Goal: Task Accomplishment & Management: Use online tool/utility

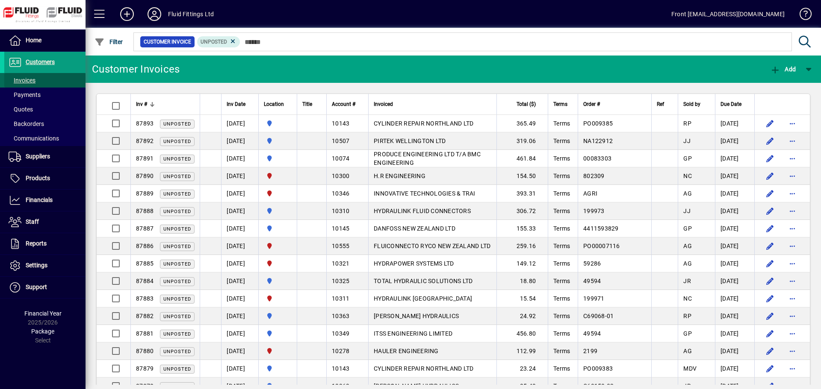
click at [25, 83] on span "Invoices" at bounding box center [22, 80] width 27 height 7
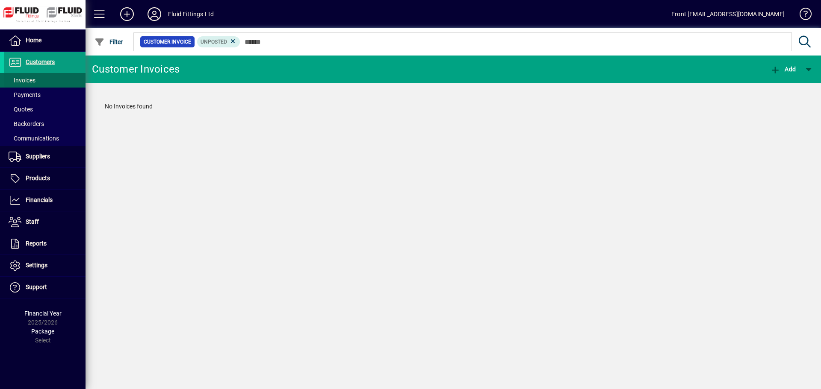
click at [25, 81] on span "Invoices" at bounding box center [22, 80] width 27 height 7
click at [44, 63] on span "Customers" at bounding box center [40, 62] width 29 height 7
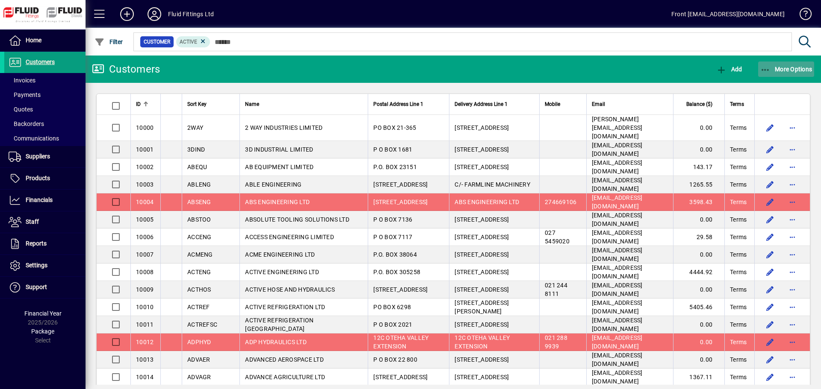
click at [776, 74] on span "button" at bounding box center [786, 69] width 56 height 21
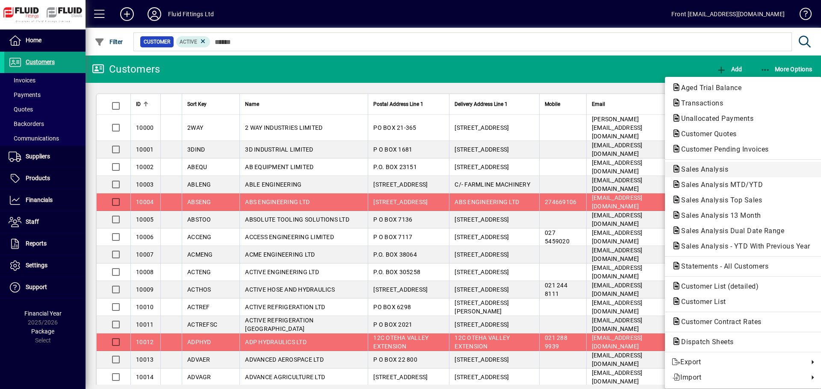
click at [735, 170] on span "Sales Analysis" at bounding box center [743, 170] width 143 height 10
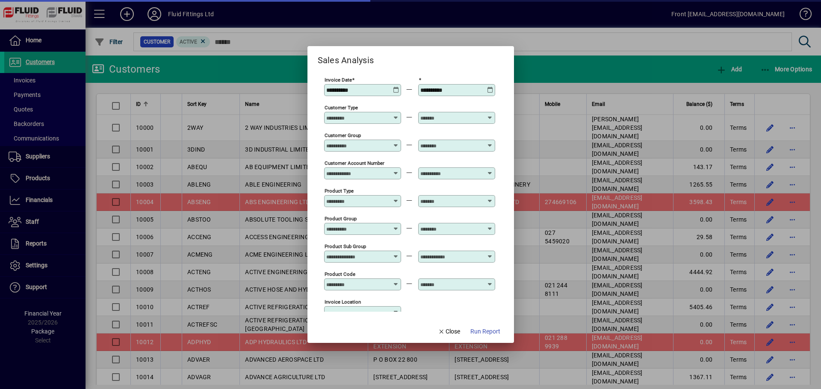
type input "**********"
click at [484, 336] on span "Run Report" at bounding box center [485, 331] width 30 height 9
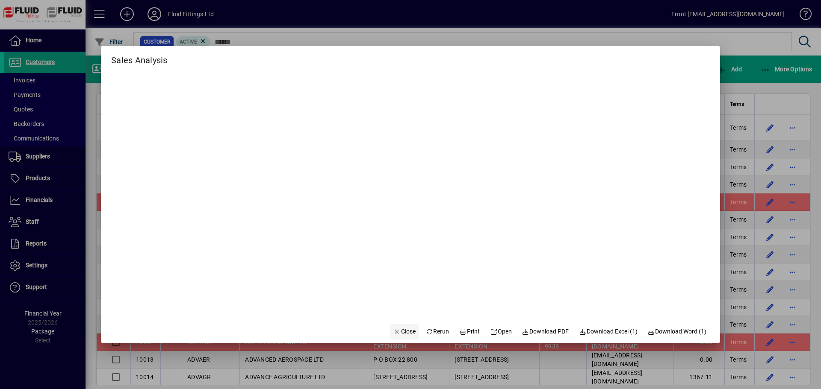
click at [400, 332] on span "Close" at bounding box center [404, 331] width 22 height 9
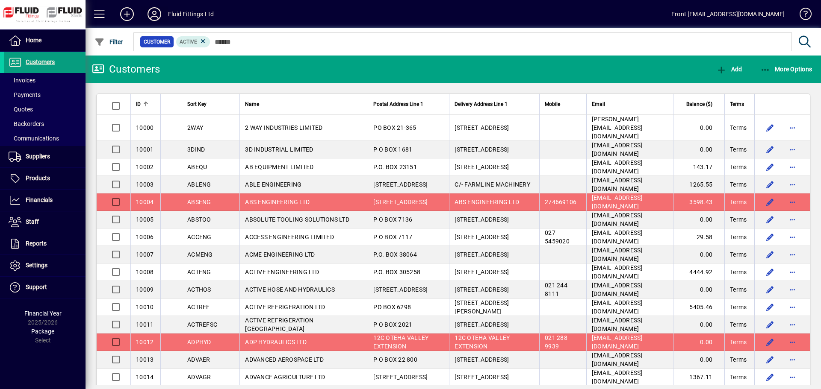
click at [151, 16] on icon at bounding box center [154, 14] width 17 height 14
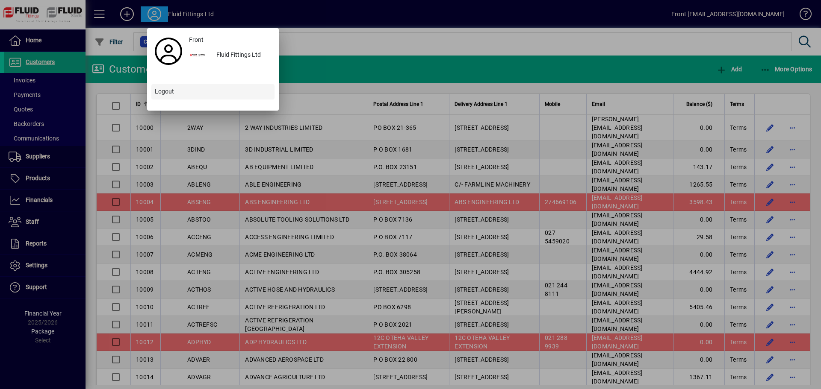
click at [180, 94] on span at bounding box center [212, 92] width 123 height 21
